Goal: Check status

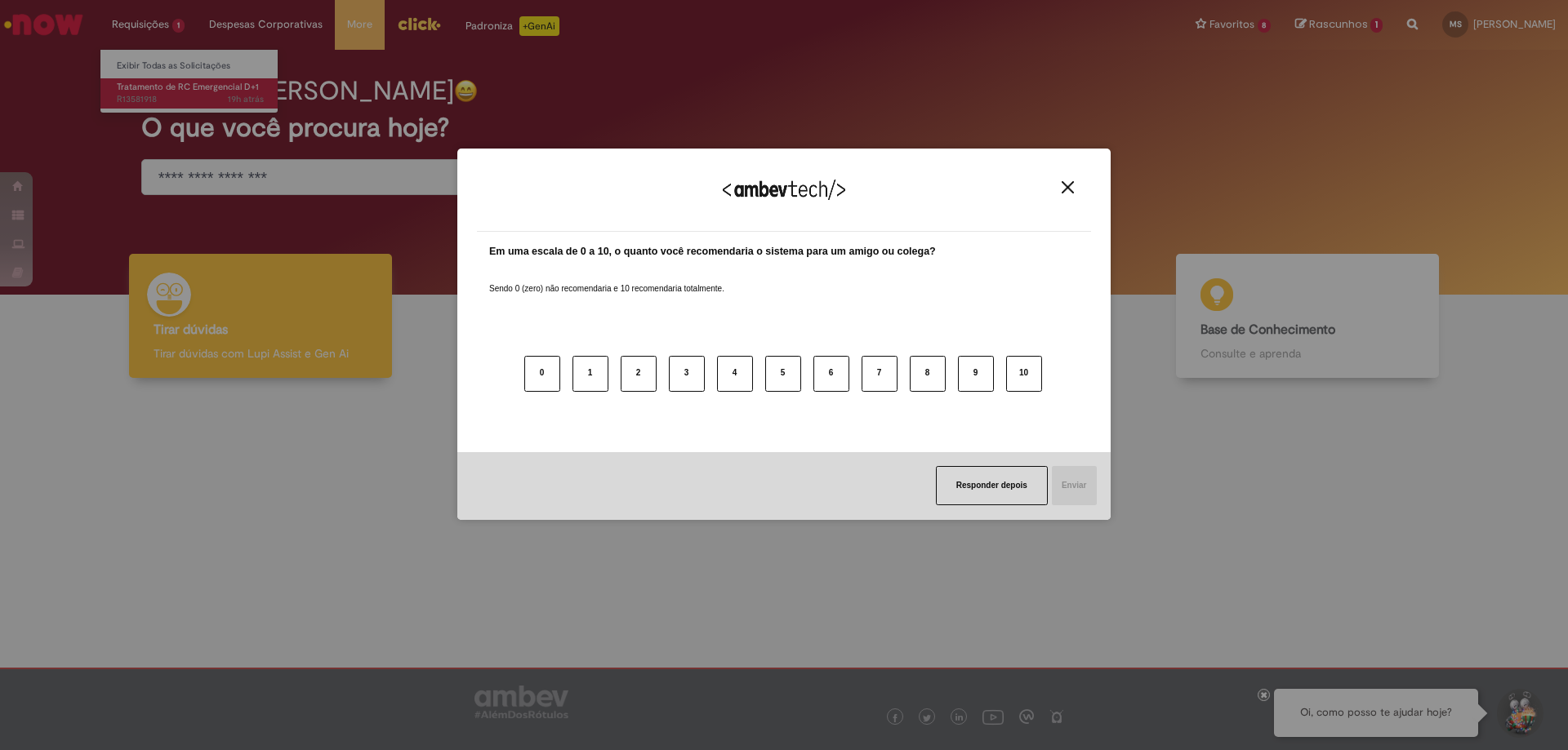
click at [175, 95] on div "Agradecemos seu feedback! Em uma escala de 0 a 10, o quanto você recomendaria o…" at bounding box center [784, 375] width 1568 height 750
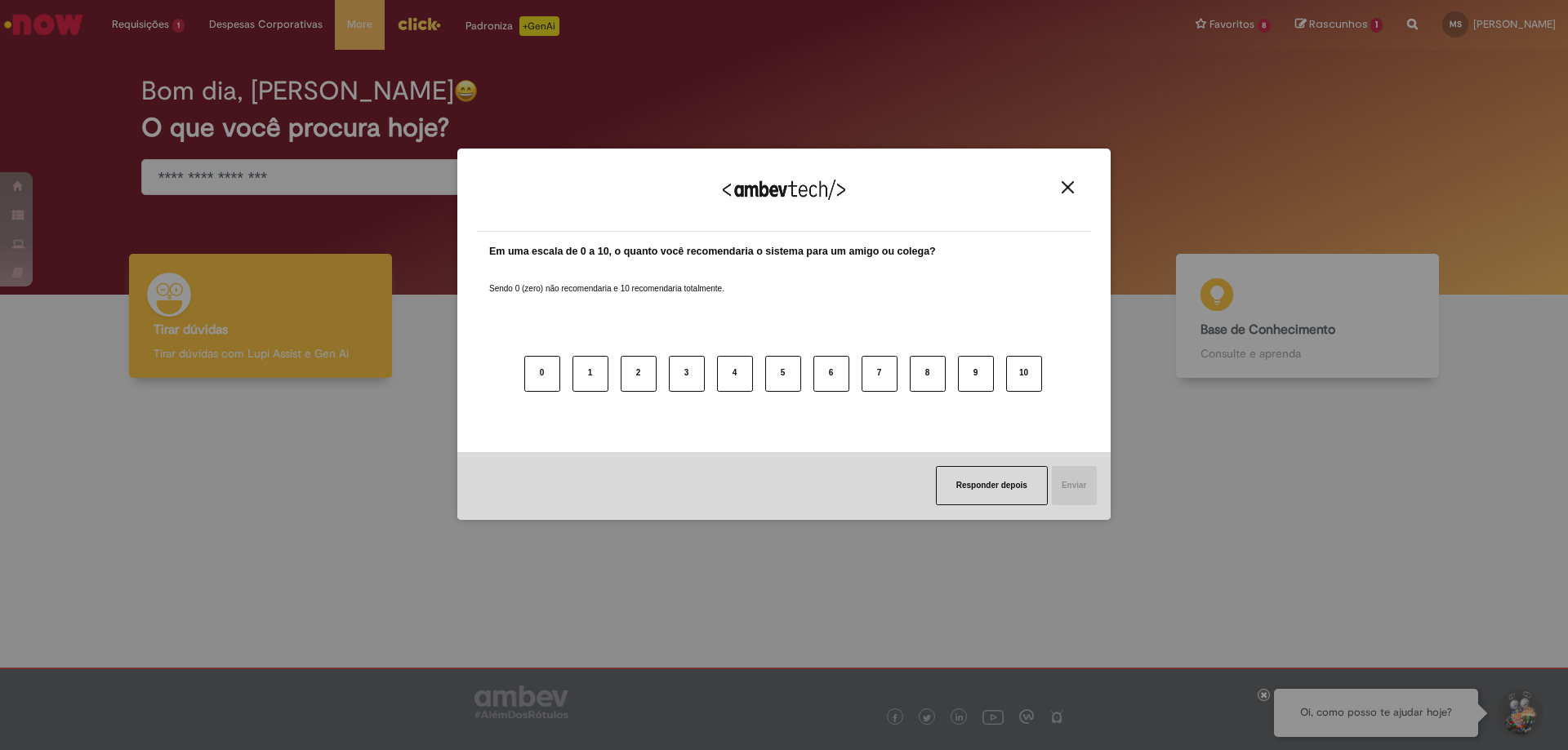
click at [1060, 193] on button "Close" at bounding box center [1067, 188] width 22 height 14
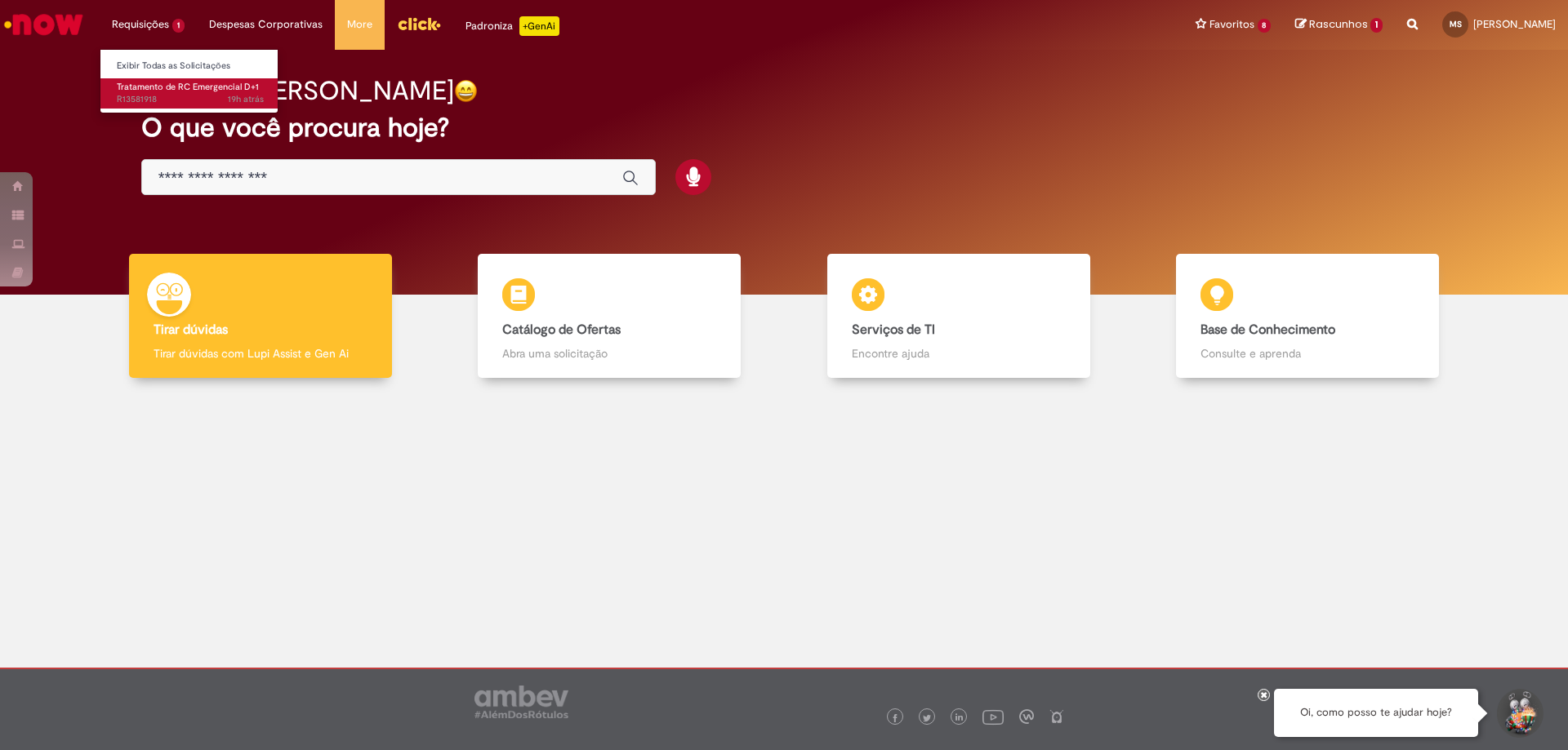
click at [161, 86] on span "Tratamento de RC Emergencial D+1" at bounding box center [188, 87] width 142 height 12
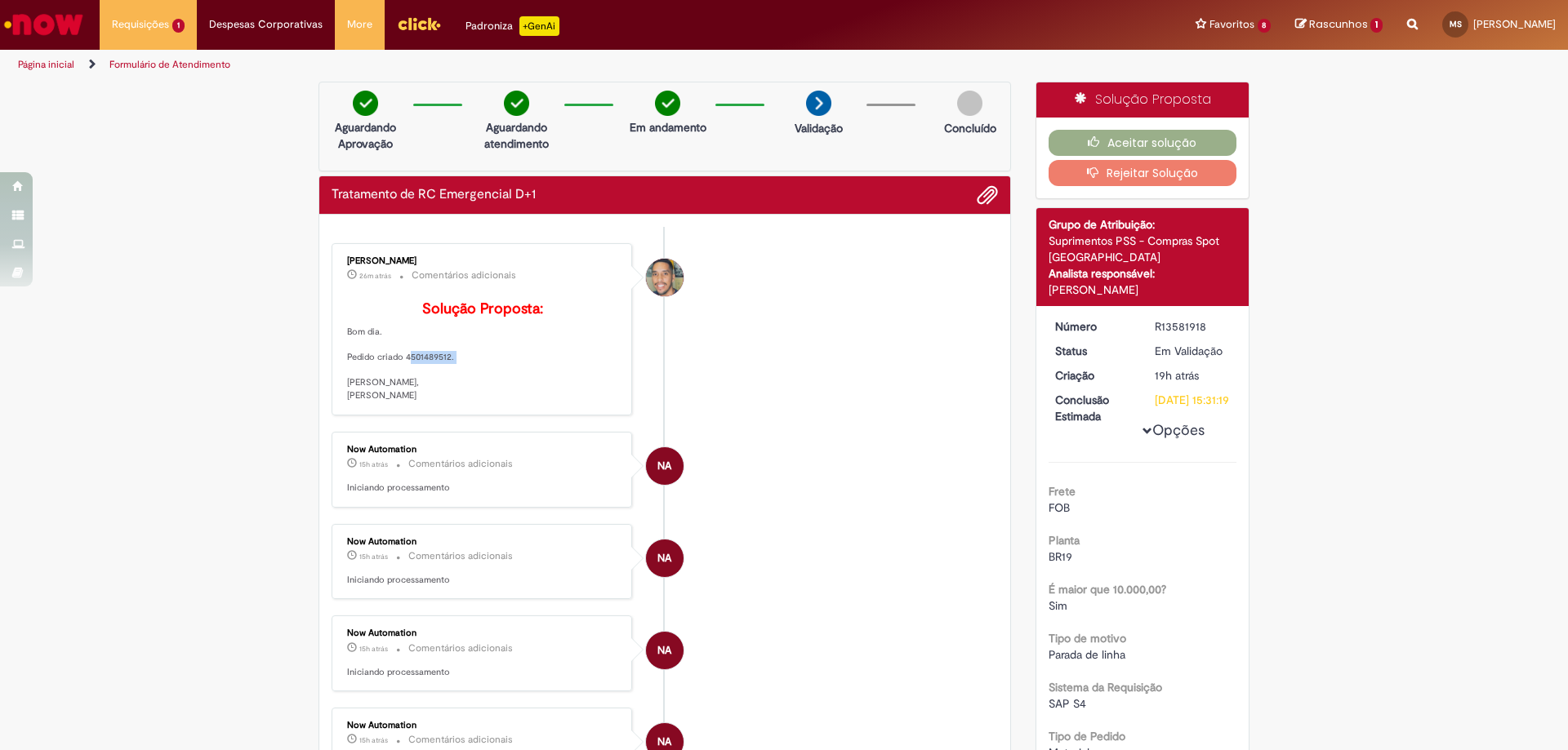
drag, startPoint x: 397, startPoint y: 379, endPoint x: 444, endPoint y: 382, distance: 47.1
click at [444, 382] on p "Solução Proposta: Bom dia. Pedido criado 4501489512. [PERSON_NAME], [PERSON_NAM…" at bounding box center [483, 351] width 272 height 101
click at [432, 398] on p "Solução Proposta: Bom dia. Pedido criado 4501489512. [PERSON_NAME], [PERSON_NAM…" at bounding box center [483, 351] width 272 height 101
drag, startPoint x: 399, startPoint y: 380, endPoint x: 443, endPoint y: 385, distance: 44.3
click at [443, 385] on p "Solução Proposta: Bom dia. Pedido criado 4501489512. [PERSON_NAME], [PERSON_NAM…" at bounding box center [483, 351] width 272 height 101
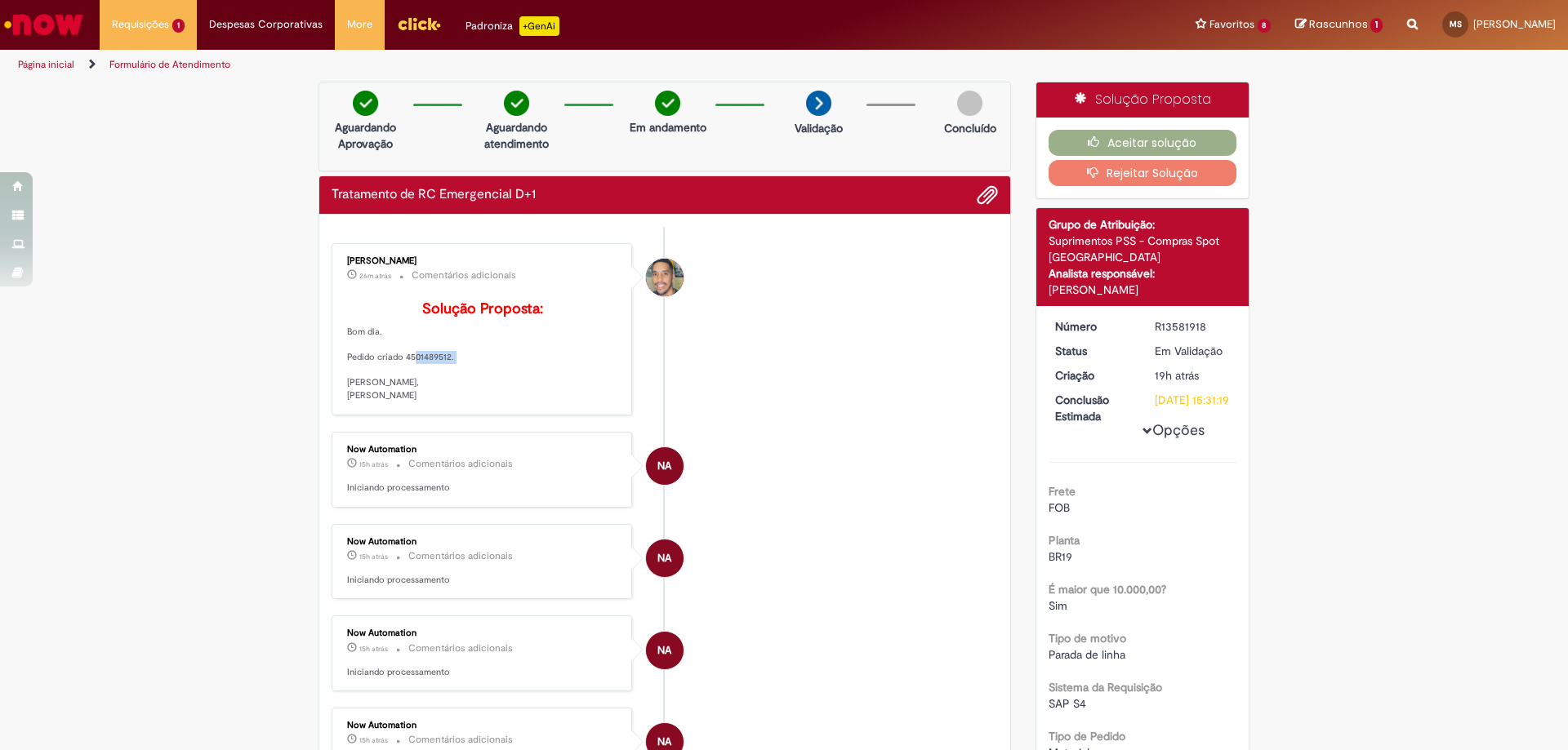
copy p "4501489512"
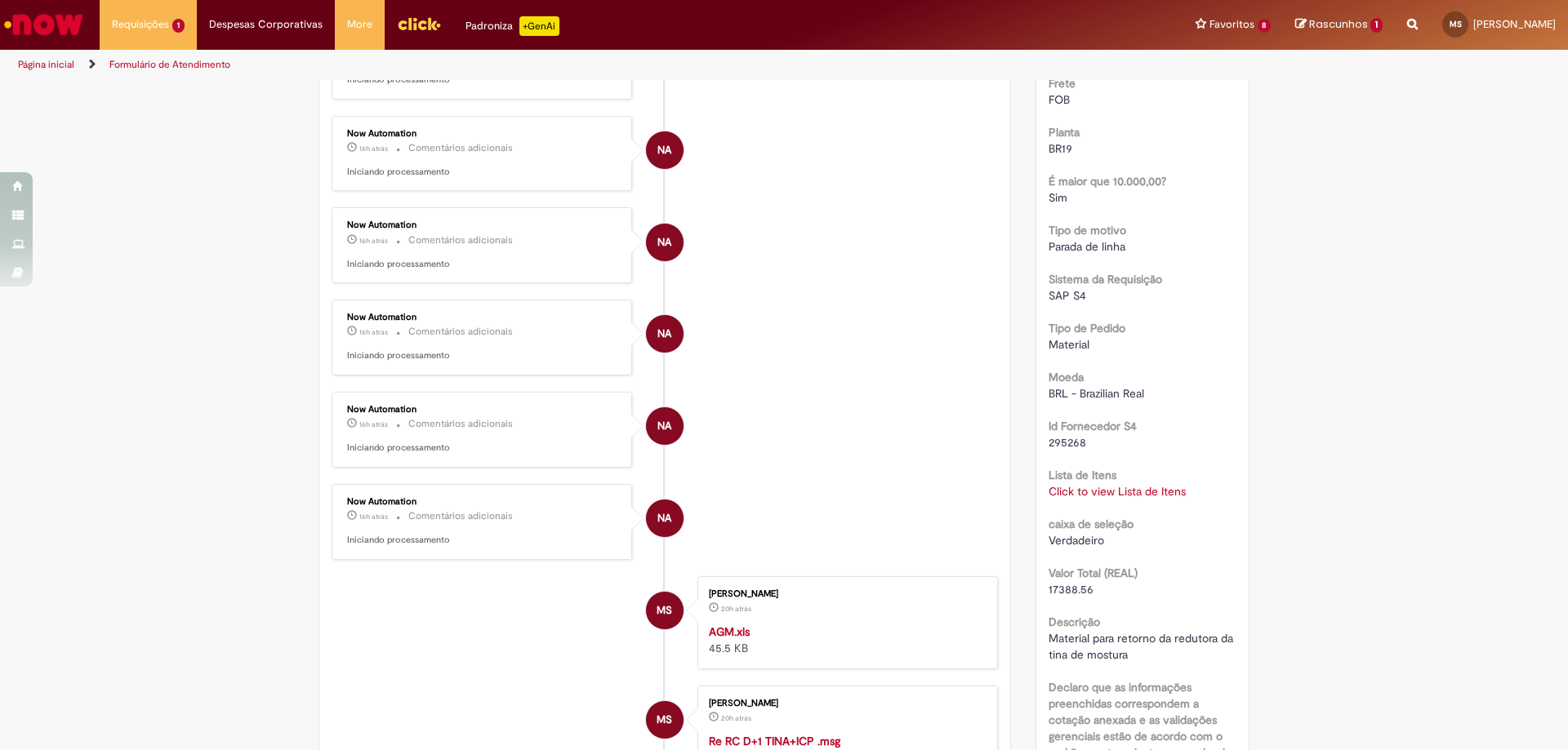
scroll to position [653, 0]
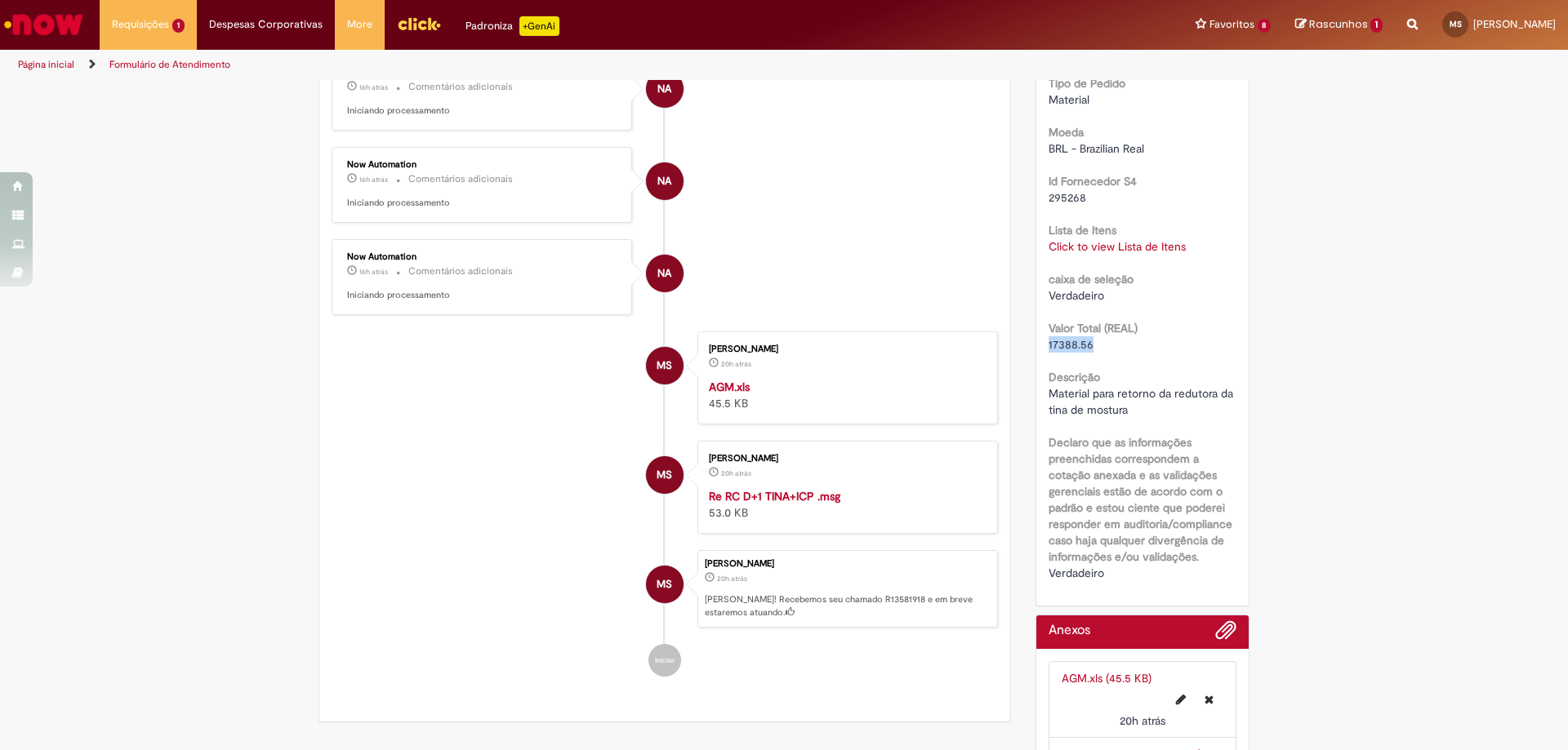
drag, startPoint x: 1042, startPoint y: 360, endPoint x: 1091, endPoint y: 367, distance: 49.5
click at [1091, 352] on div "17388.56" at bounding box center [1143, 344] width 188 height 17
click at [923, 297] on li "NA Now Automation 16h atrás 16 horas atrás Comentários adicionais Iniciando pro…" at bounding box center [665, 276] width 667 height 76
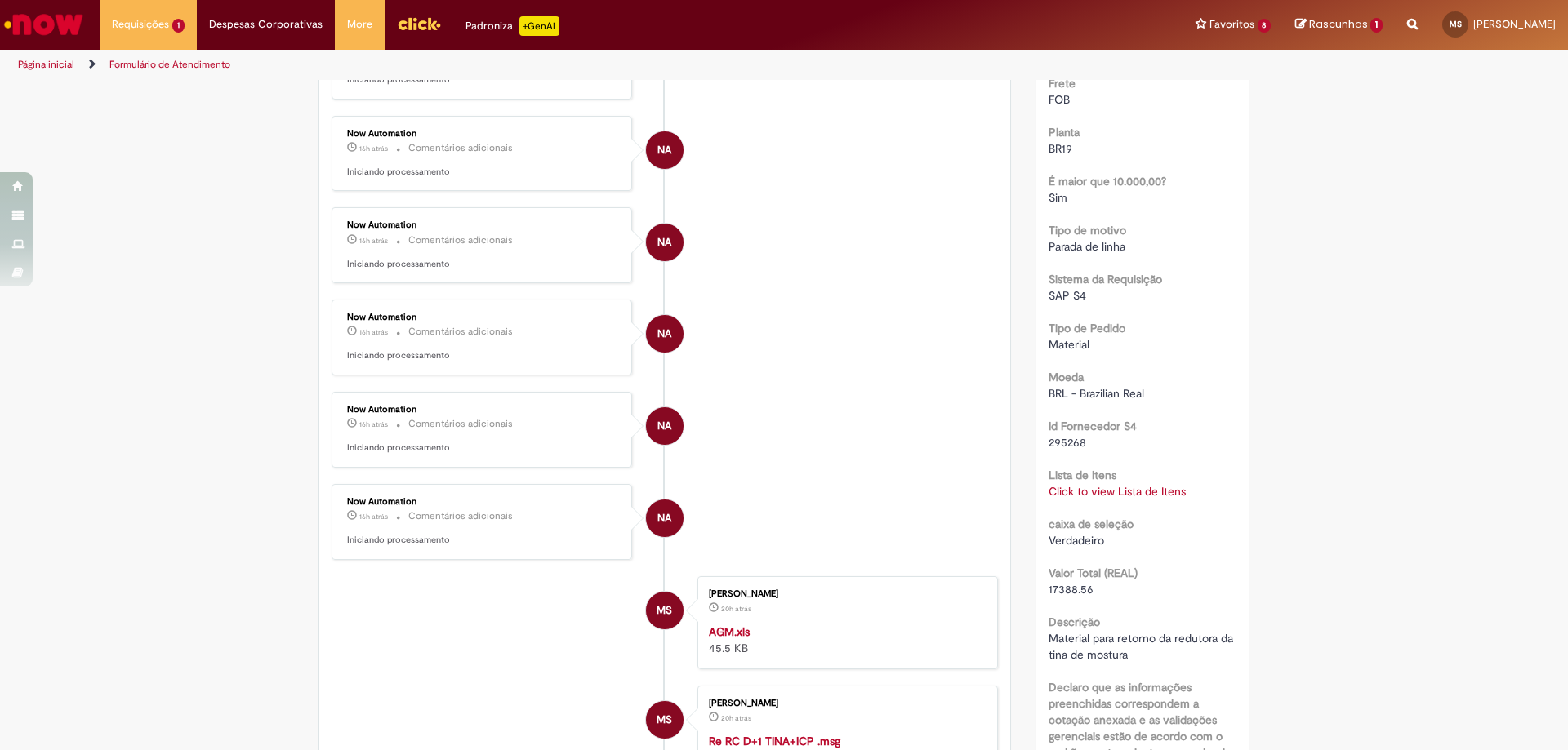
scroll to position [571, 0]
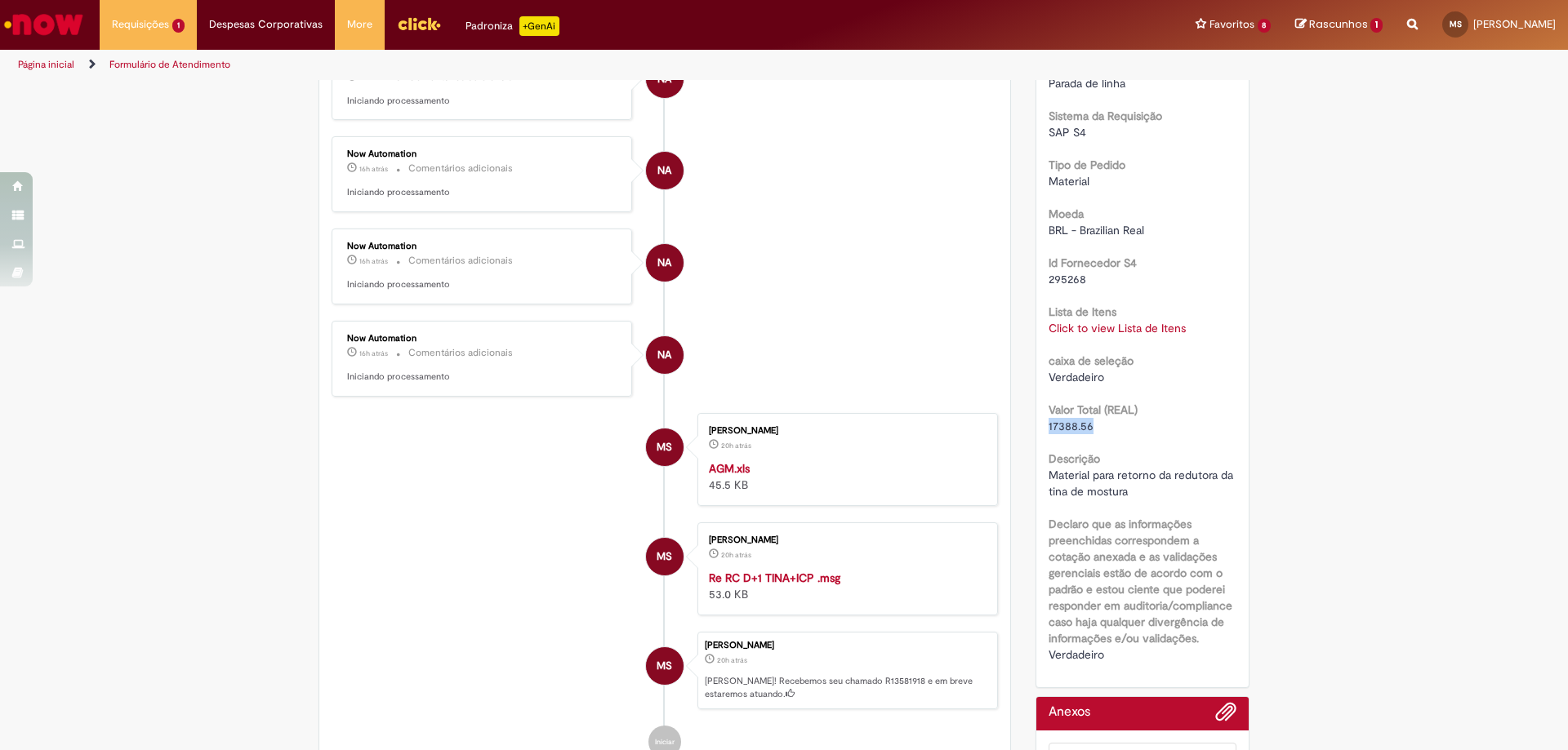
drag, startPoint x: 1038, startPoint y: 442, endPoint x: 1102, endPoint y: 438, distance: 64.1
click at [1102, 438] on div "Número R13581918 Status Em [GEOGRAPHIC_DATA] Criação 20h atrás 20 horas atrás C…" at bounding box center [1143, 211] width 213 height 952
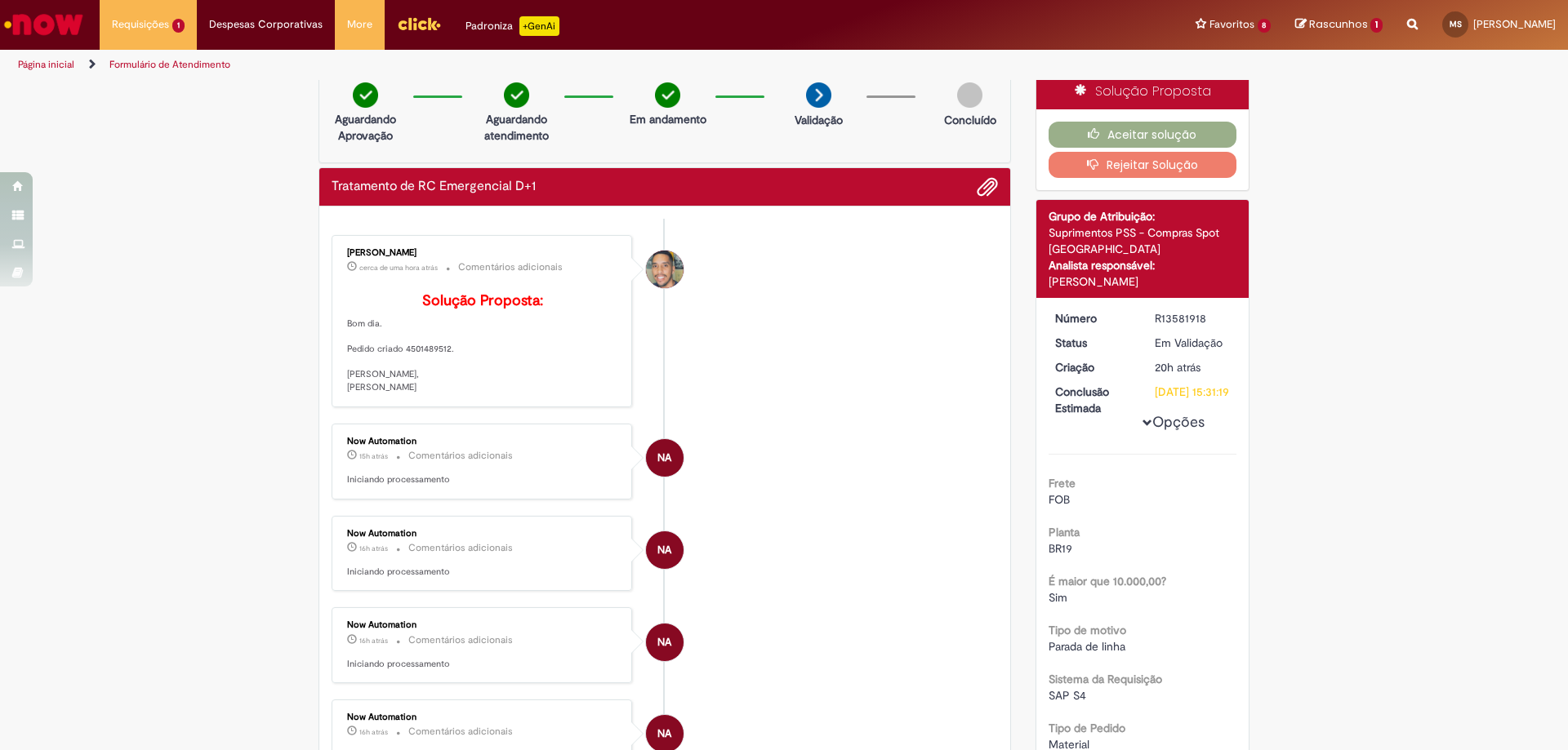
scroll to position [0, 0]
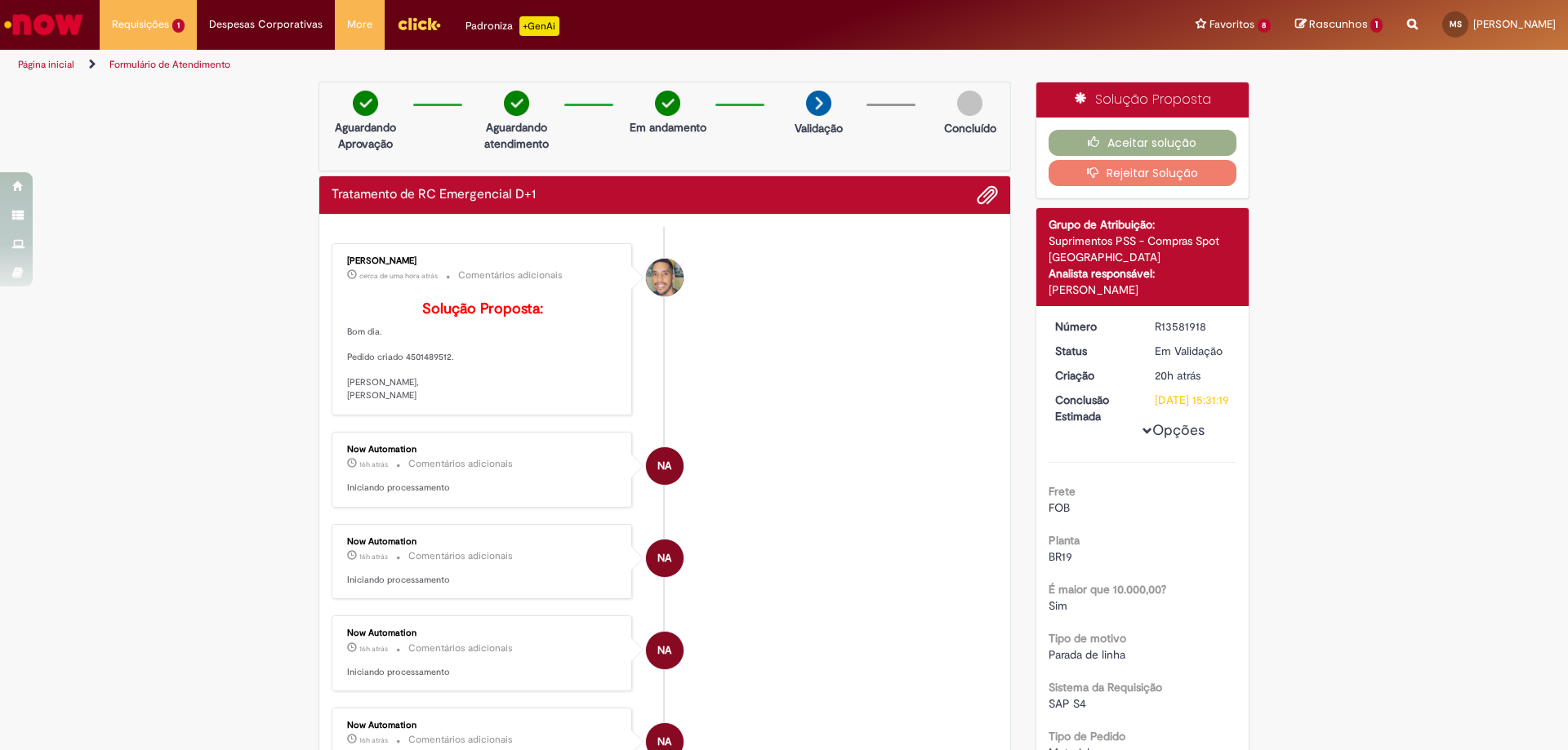
click at [525, 388] on p "Solução Proposta: Bom dia. Pedido criado 4501489512. [PERSON_NAME], [PERSON_NAM…" at bounding box center [483, 351] width 272 height 101
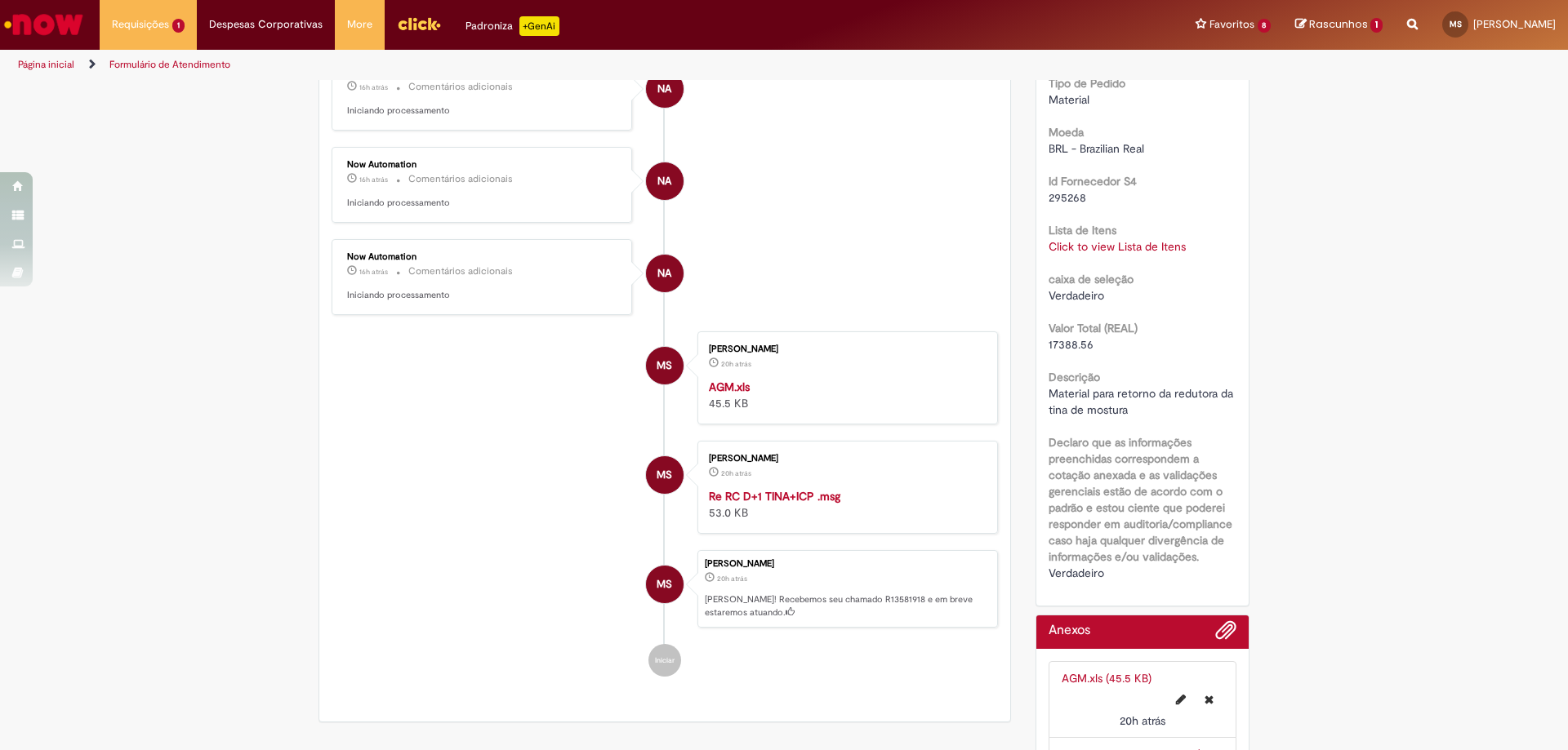
scroll to position [163, 0]
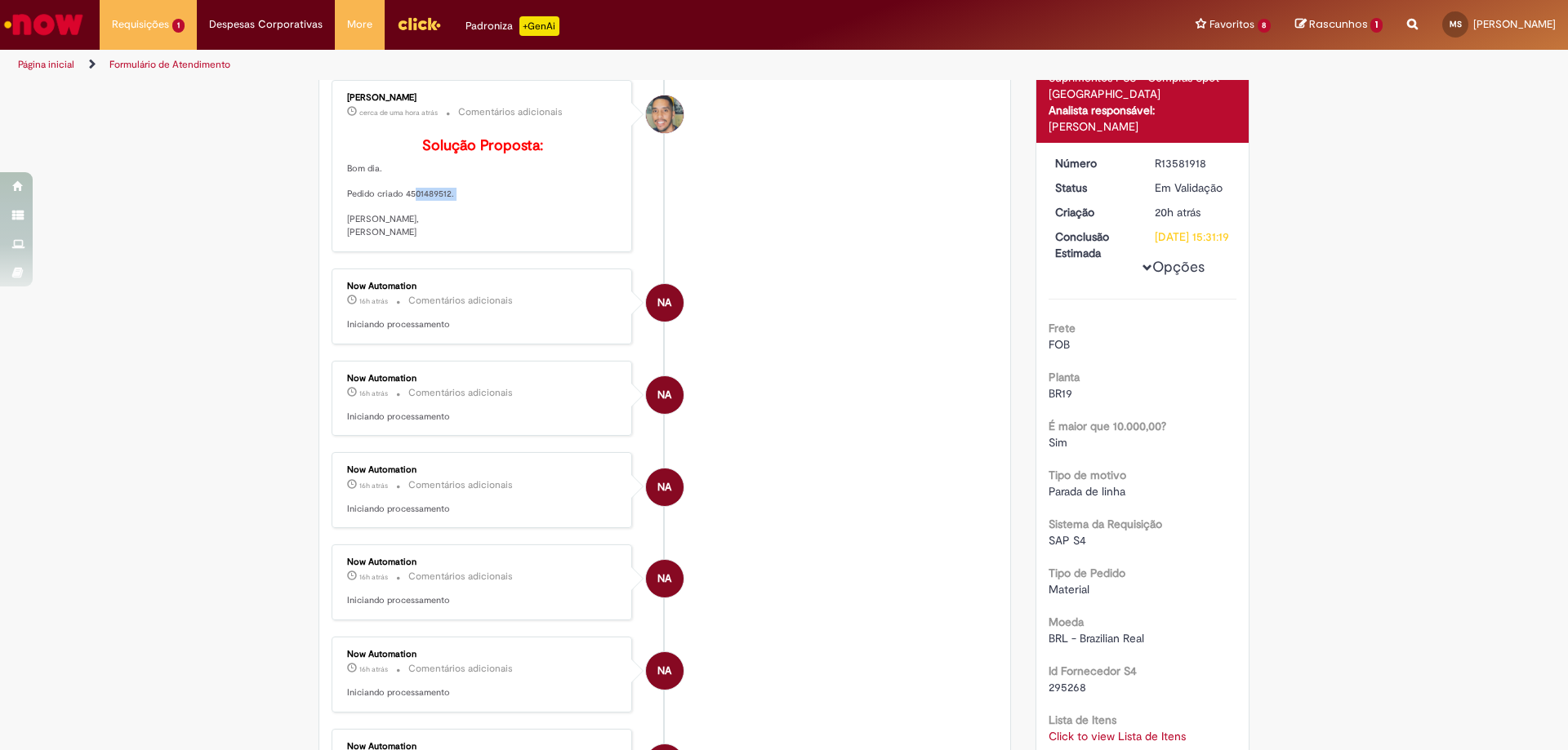
drag, startPoint x: 401, startPoint y: 220, endPoint x: 445, endPoint y: 218, distance: 44.0
click at [443, 215] on p "Solução Proposta: Bom dia. Pedido criado 4501489512. [PERSON_NAME], [PERSON_NAM…" at bounding box center [483, 188] width 272 height 101
copy p "4501489512"
